Goal: Task Accomplishment & Management: Manage account settings

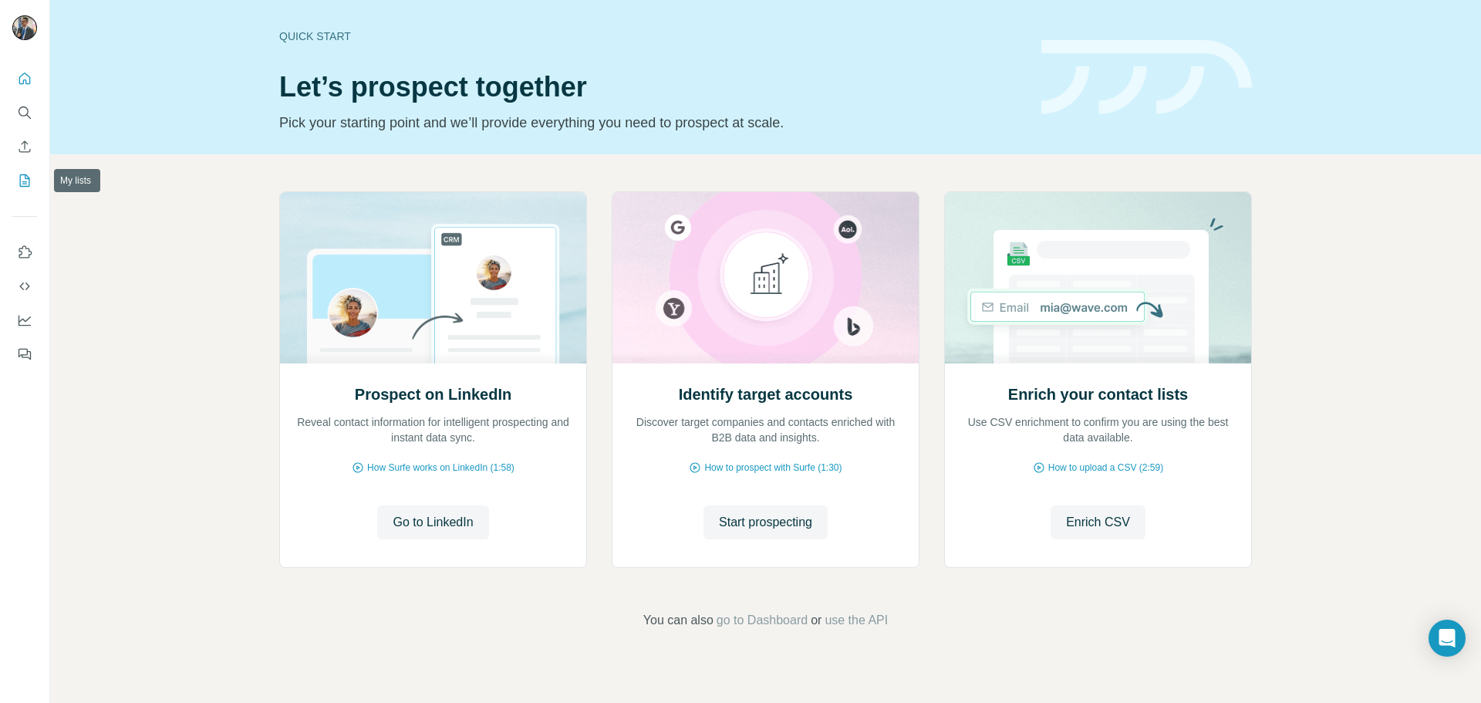
click at [25, 179] on icon "My lists" at bounding box center [26, 179] width 8 height 10
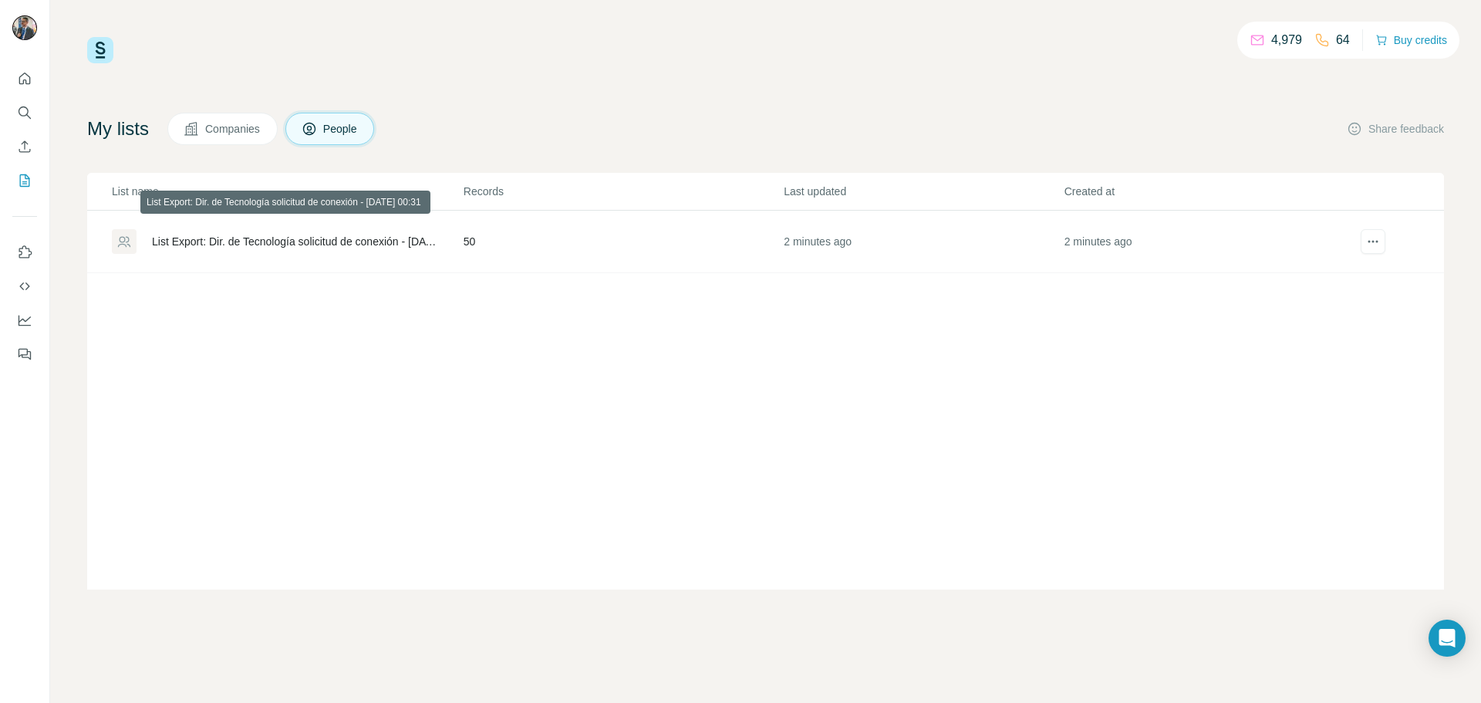
click at [322, 244] on div "List Export: Dir. de Tecnología solicitud de conexión - [DATE] 00:31" at bounding box center [294, 241] width 285 height 15
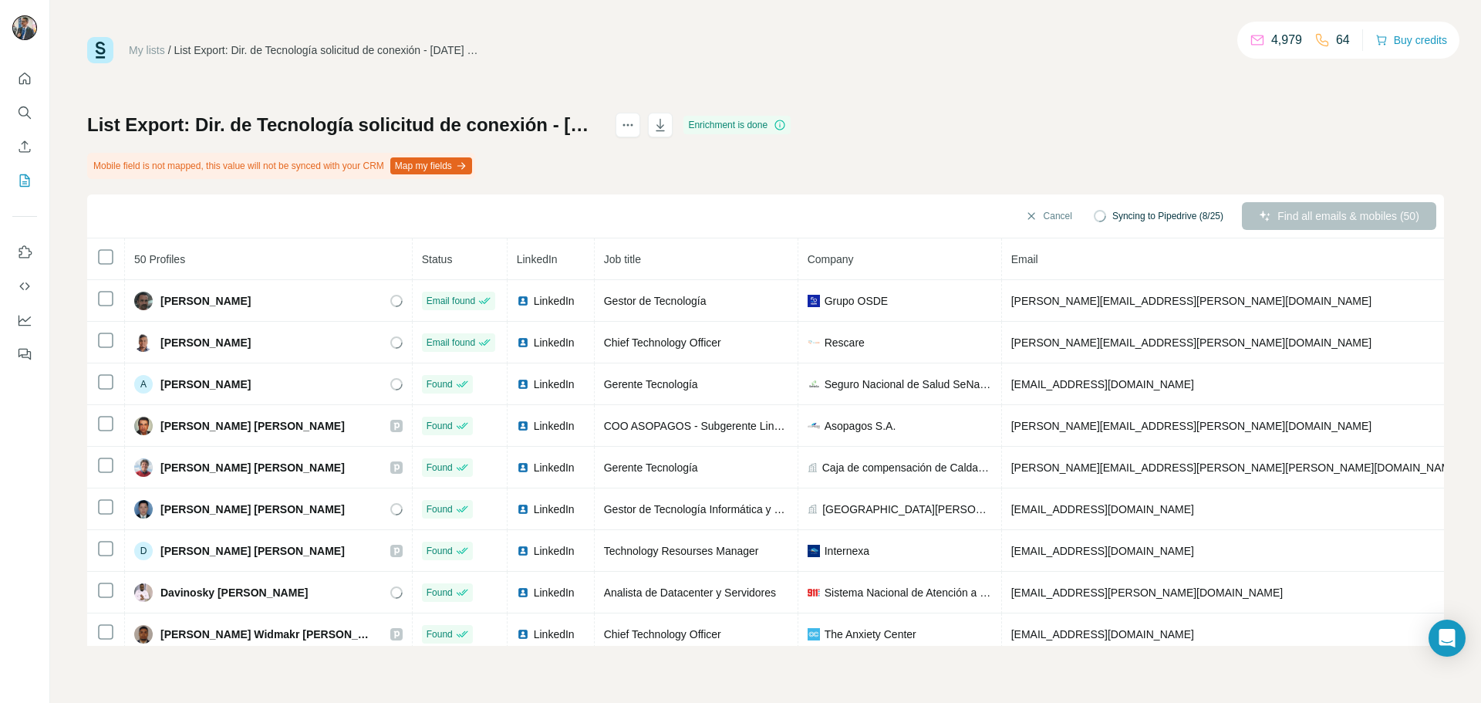
click at [944, 116] on div "List Export: Dir. de Tecnología solicitud de conexión - [DATE] 00:31 Enrichment…" at bounding box center [765, 379] width 1357 height 533
